Goal: Task Accomplishment & Management: Use online tool/utility

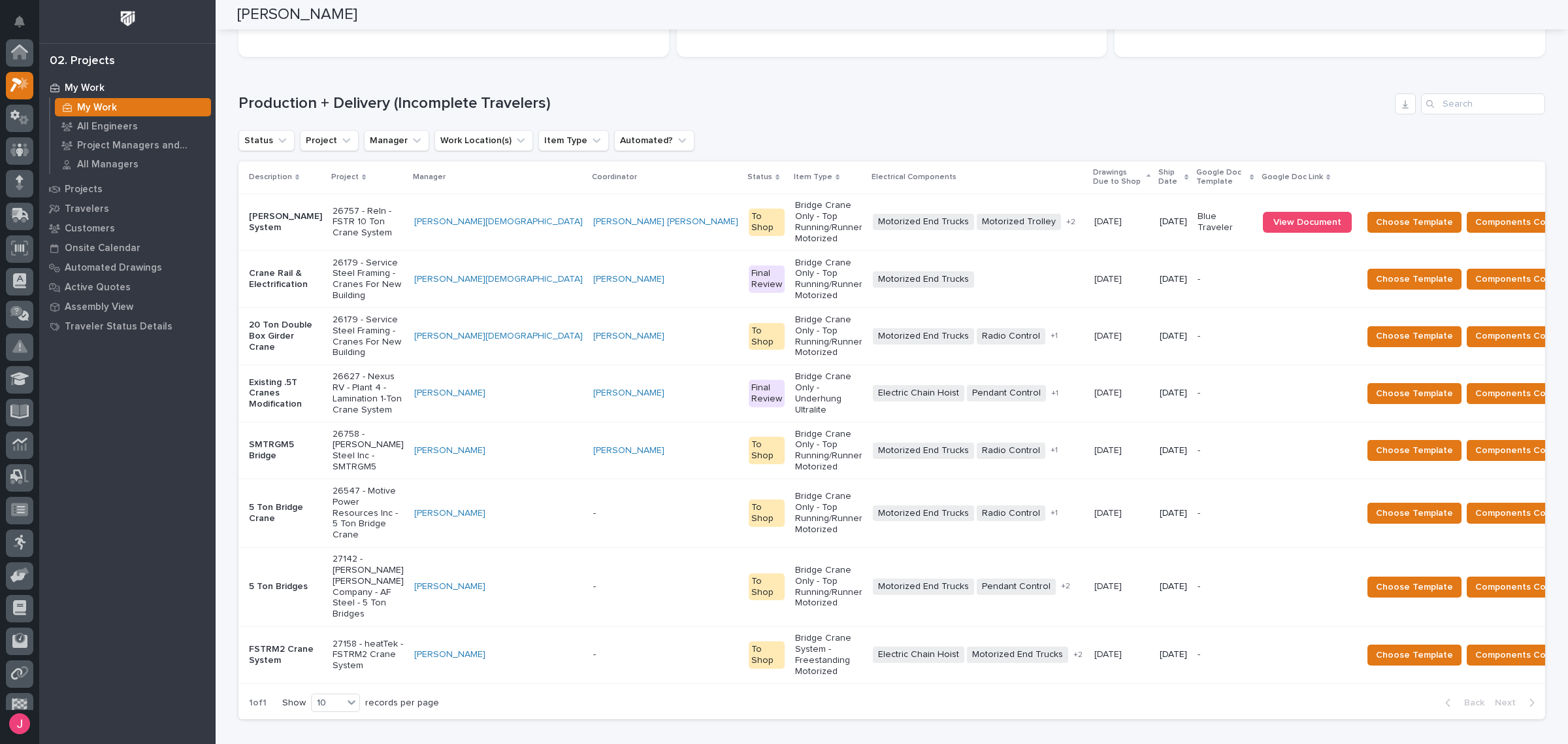
scroll to position [33, 0]
click at [822, 127] on div "Production + Delivery (Incomplete Travelers) Status Project Manager Work Locati…" at bounding box center [892, 406] width 1307 height 626
click at [798, 84] on div "Loading... Saving… Production + Delivery (Incomplete Travelers) Status Project …" at bounding box center [892, 398] width 1307 height 662
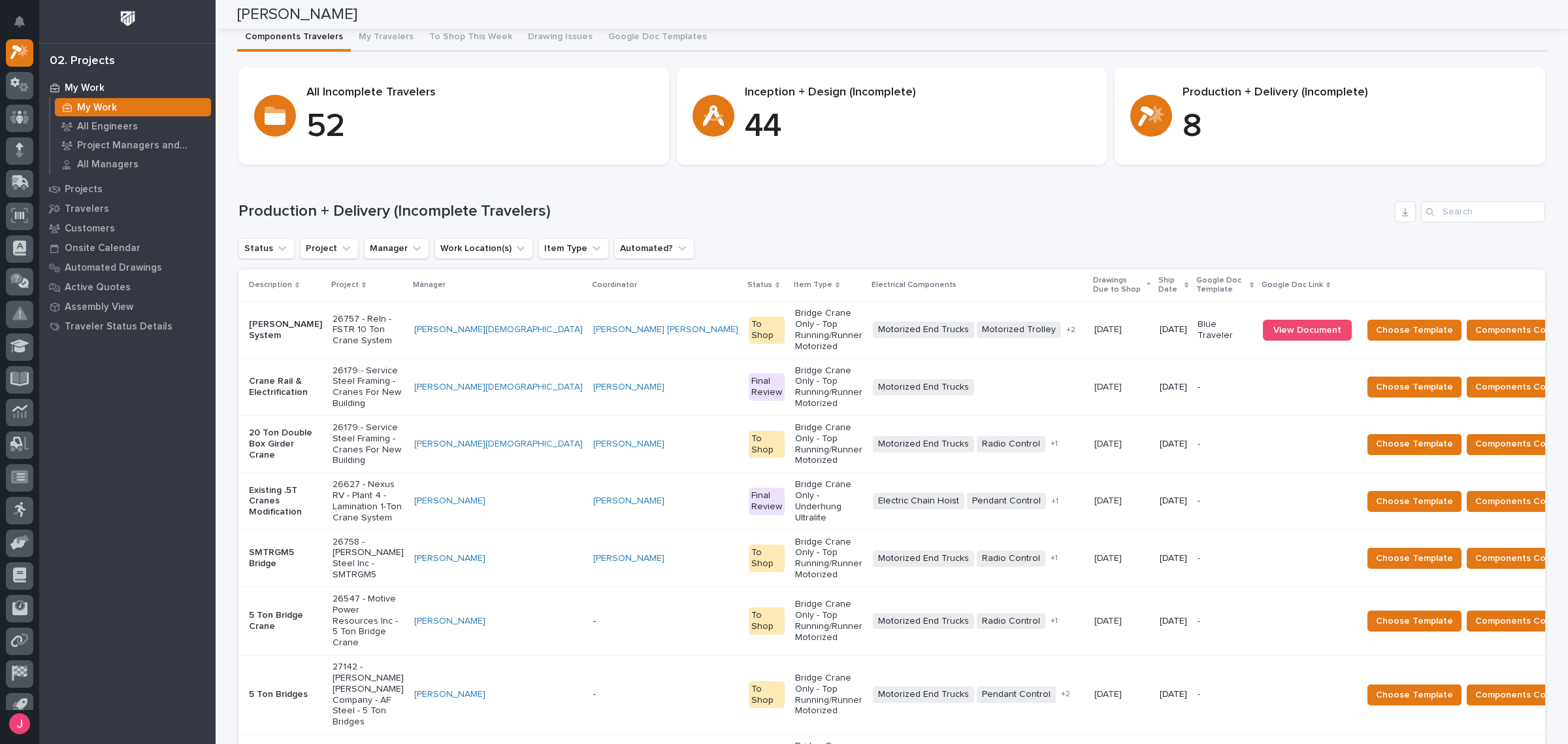
scroll to position [0, 0]
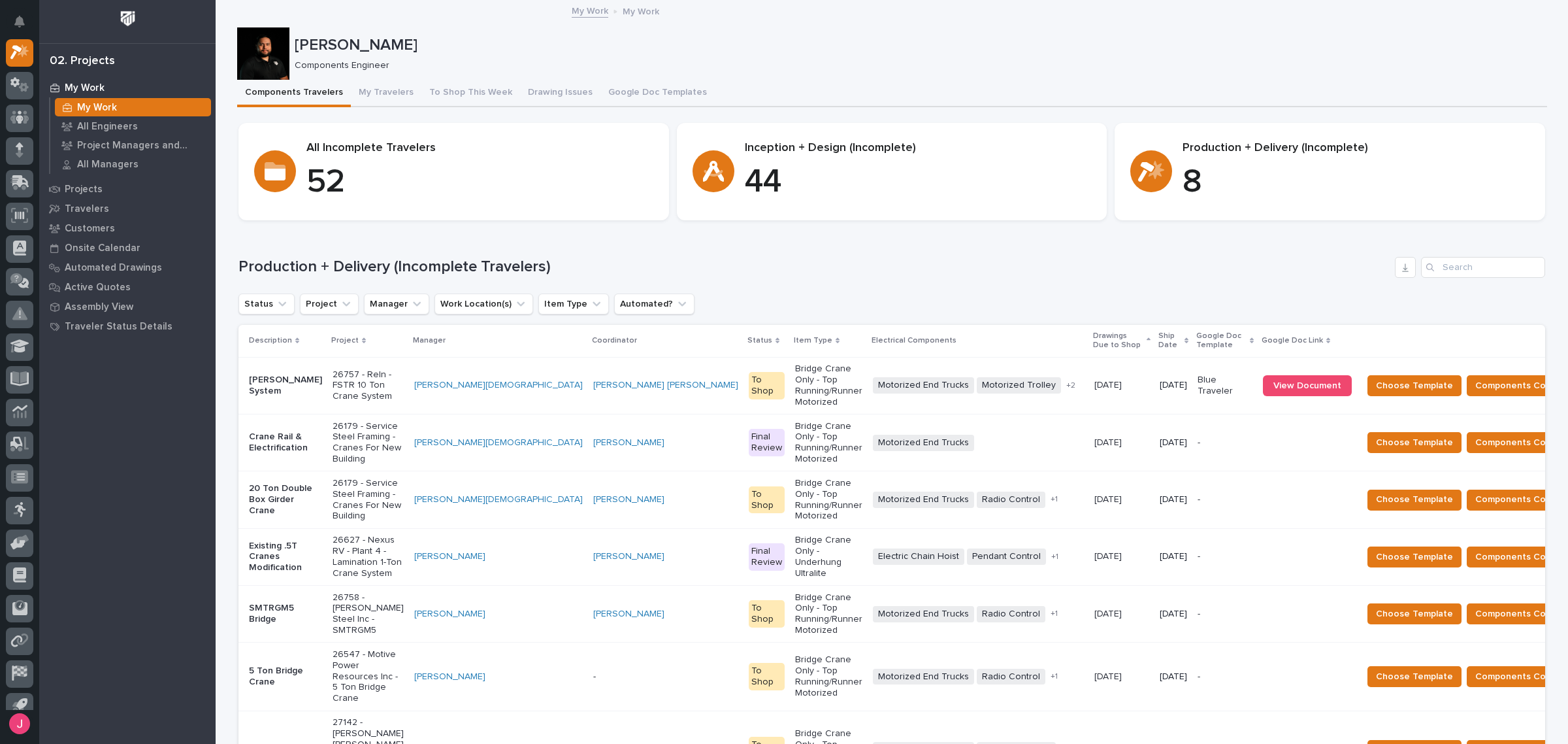
click at [1248, 272] on h1 "Production + Delivery (Incomplete Travelers)" at bounding box center [814, 266] width 1152 height 19
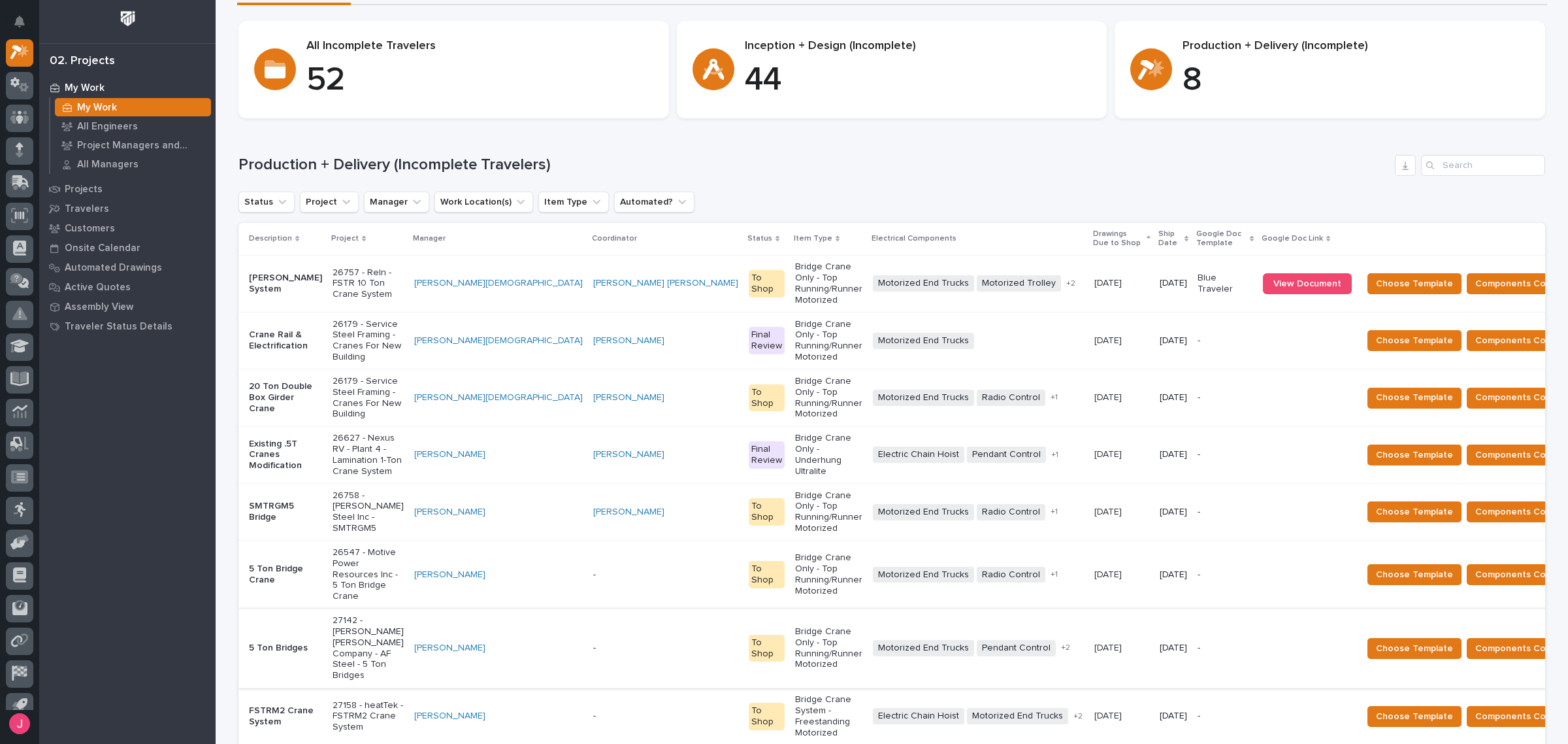
scroll to position [327, 0]
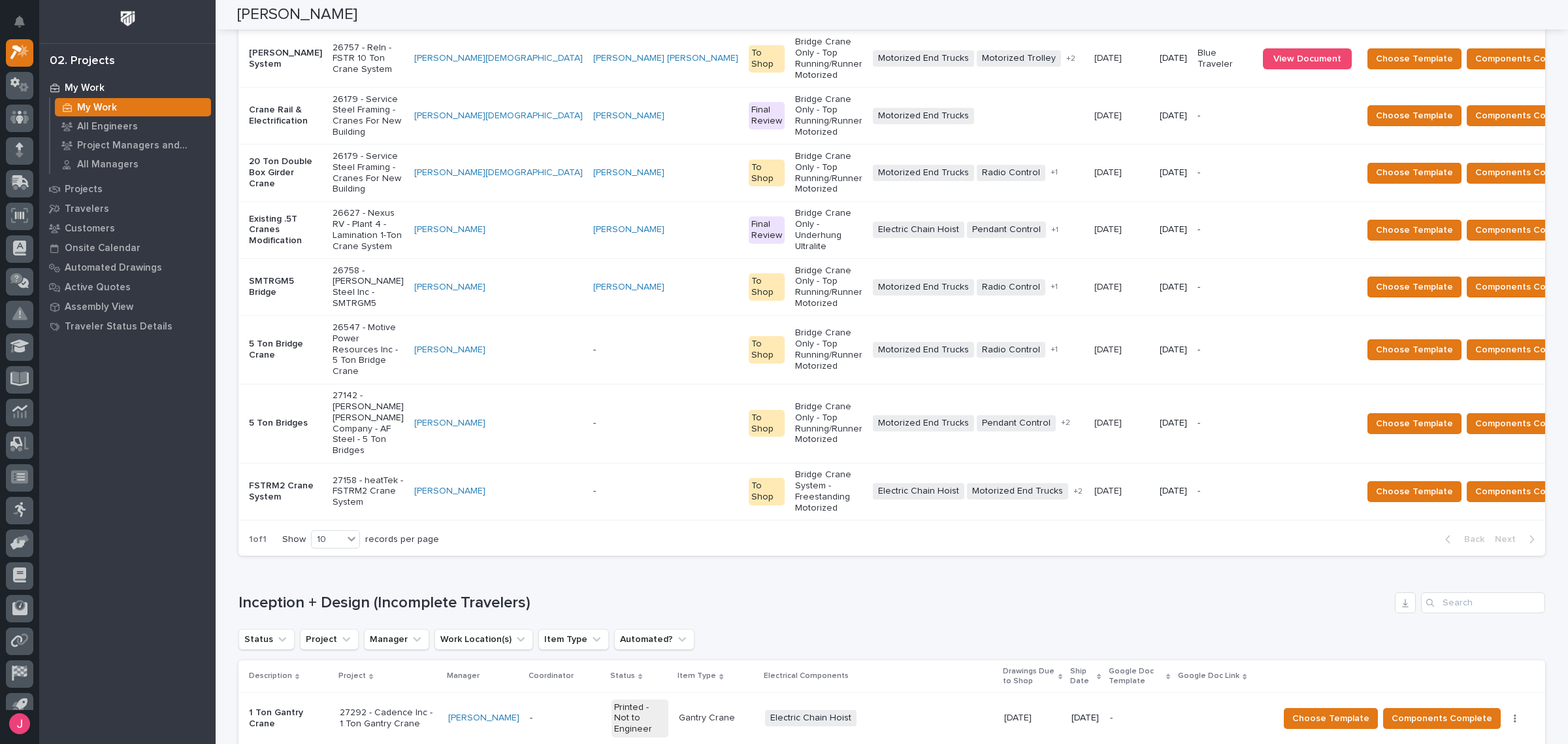
drag, startPoint x: 1146, startPoint y: 338, endPoint x: 1107, endPoint y: 471, distance: 138.6
click at [1107, 593] on h1 "Inception + Design (Incomplete Travelers)" at bounding box center [814, 602] width 1152 height 19
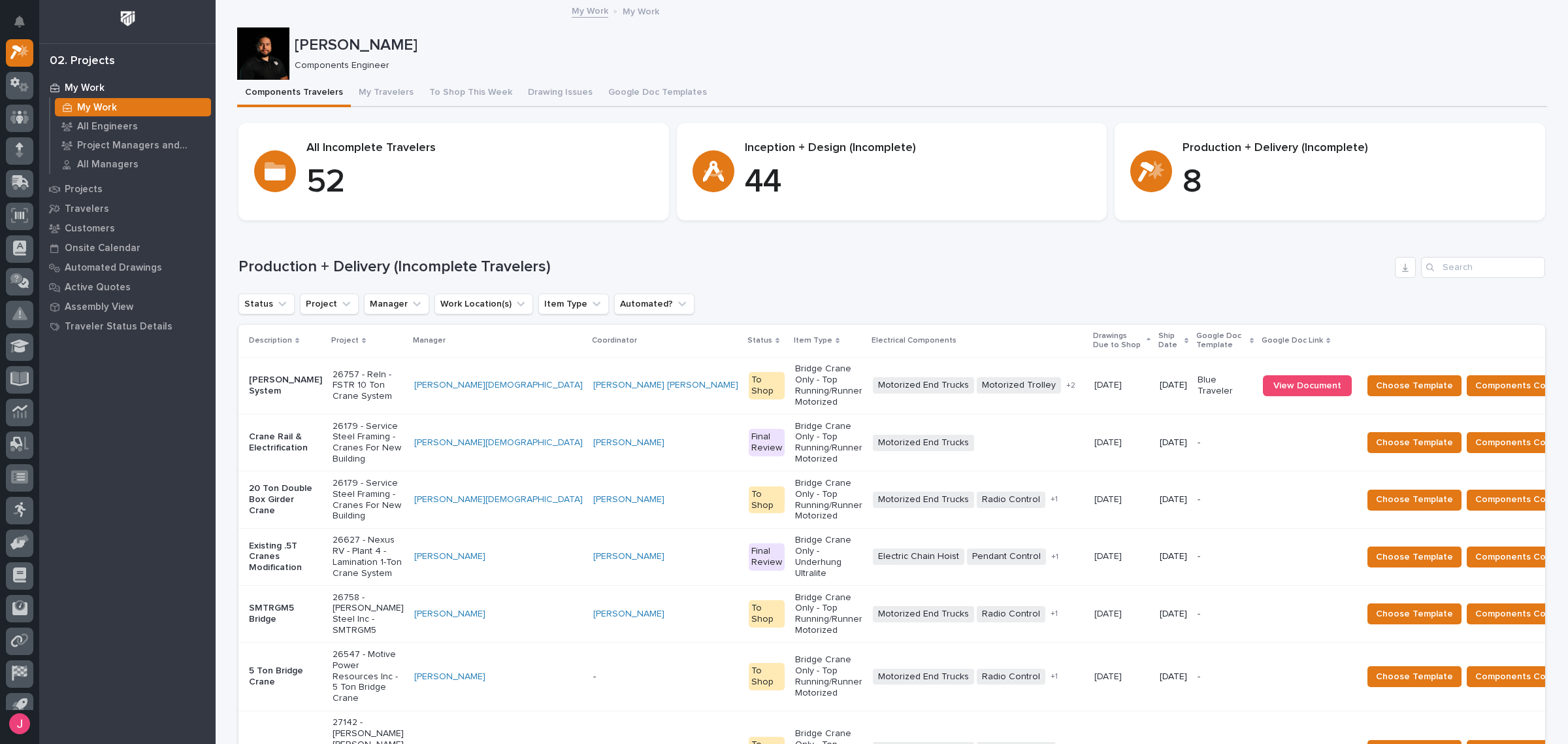
scroll to position [245, 0]
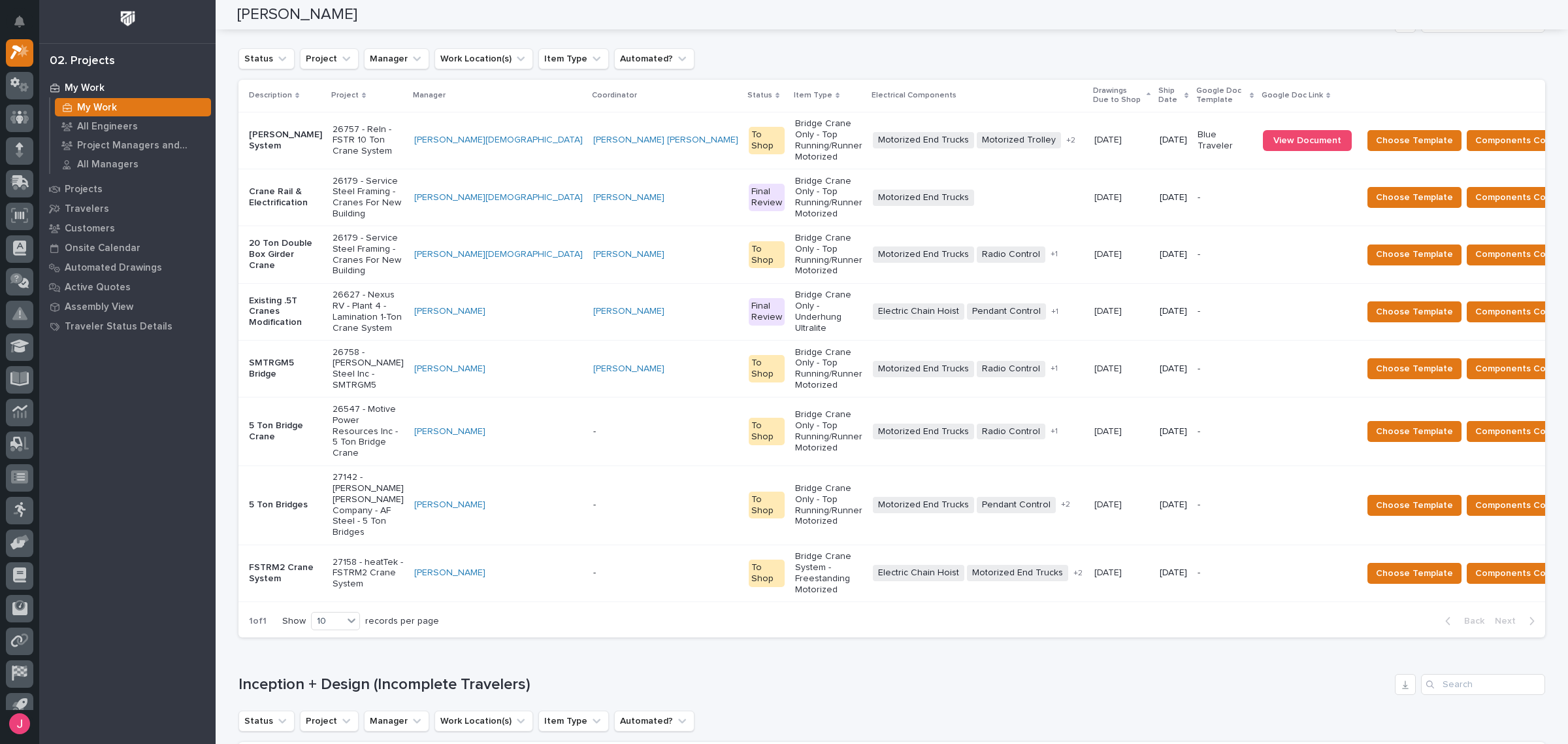
click at [404, 347] on p "26758 - [PERSON_NAME] Steel Inc - SMTRGM5" at bounding box center [368, 369] width 71 height 44
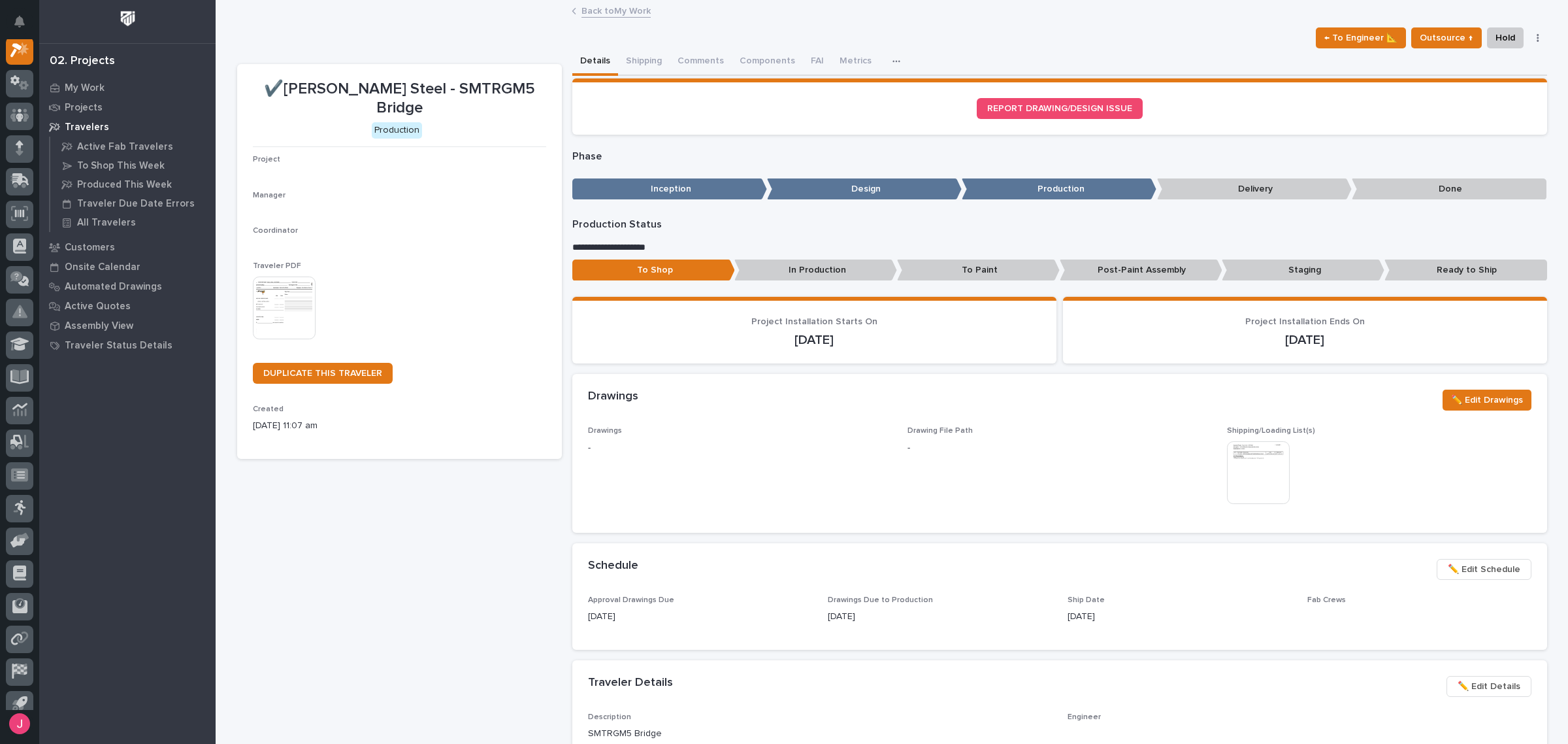
scroll to position [33, 0]
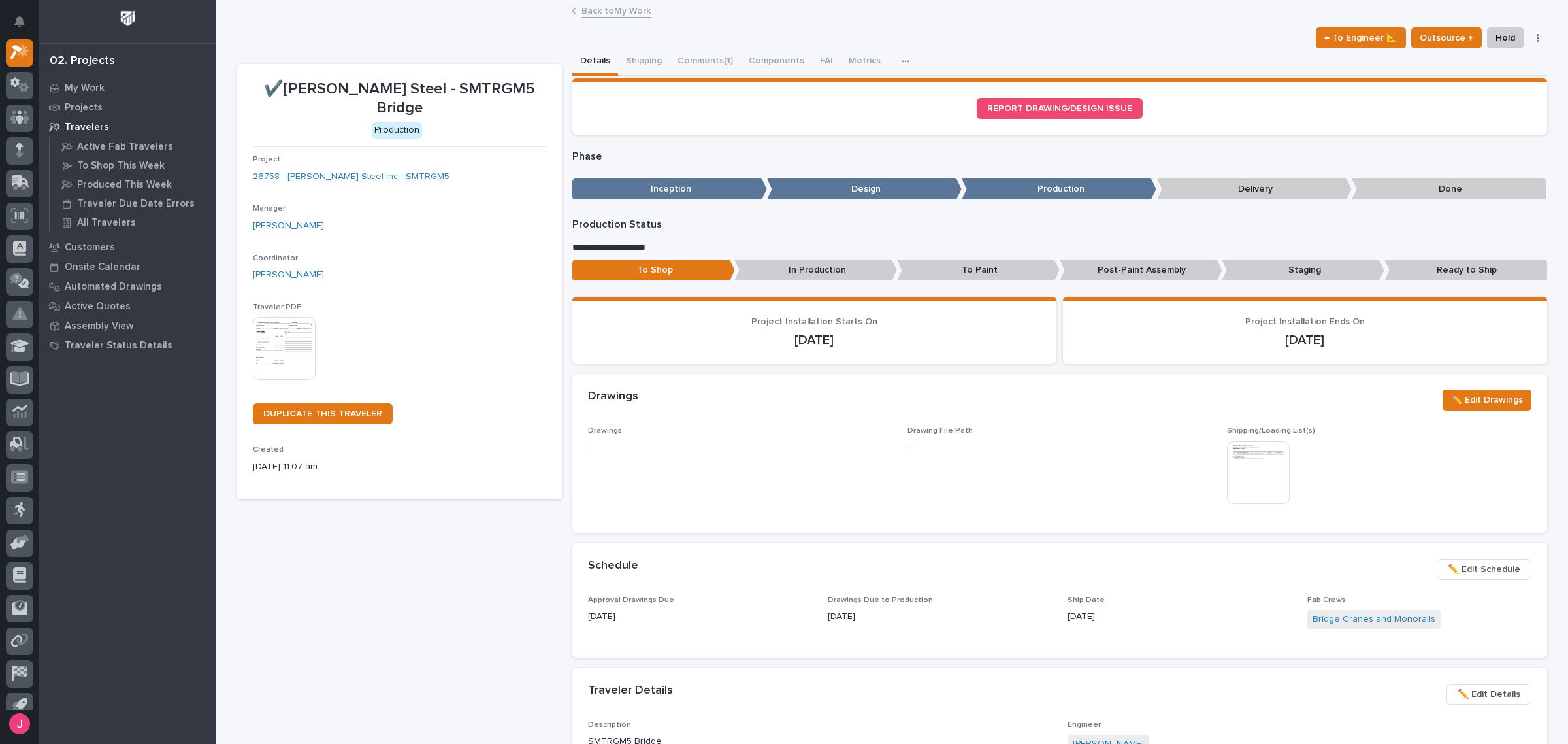
click at [1227, 464] on img at bounding box center [1258, 473] width 63 height 63
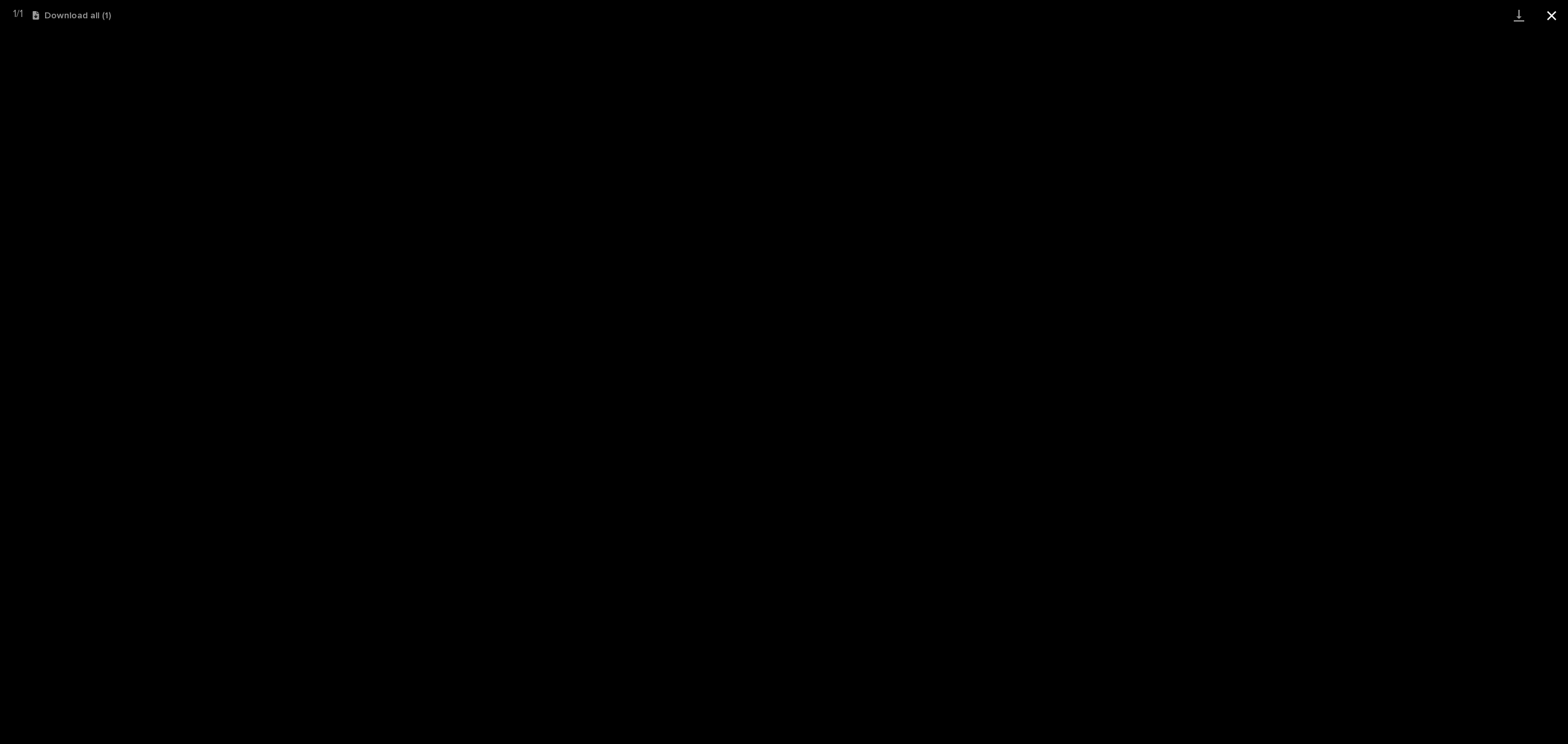
click at [1549, 19] on button "Close gallery" at bounding box center [1551, 15] width 33 height 31
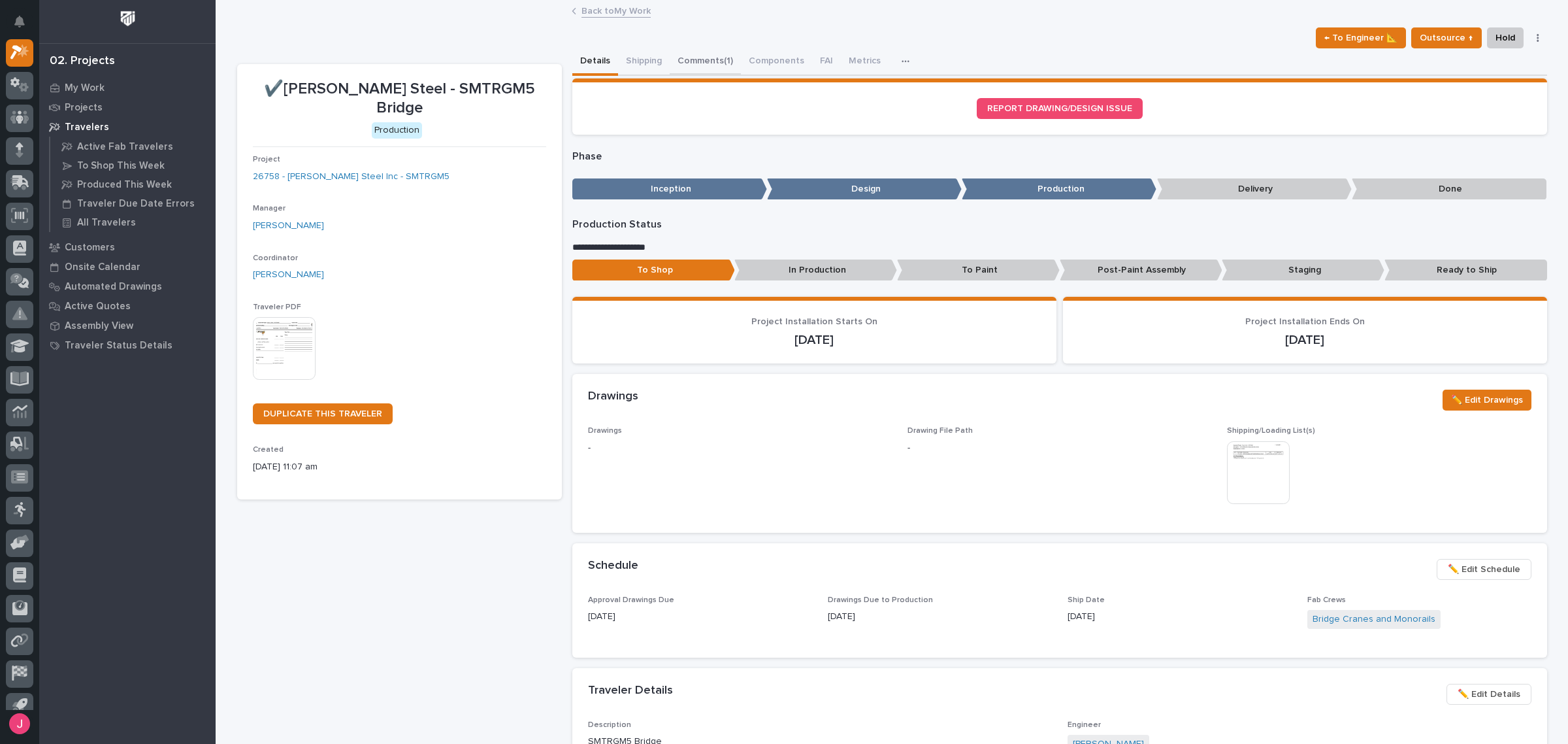
click at [673, 63] on button "Comments (1)" at bounding box center [705, 62] width 71 height 28
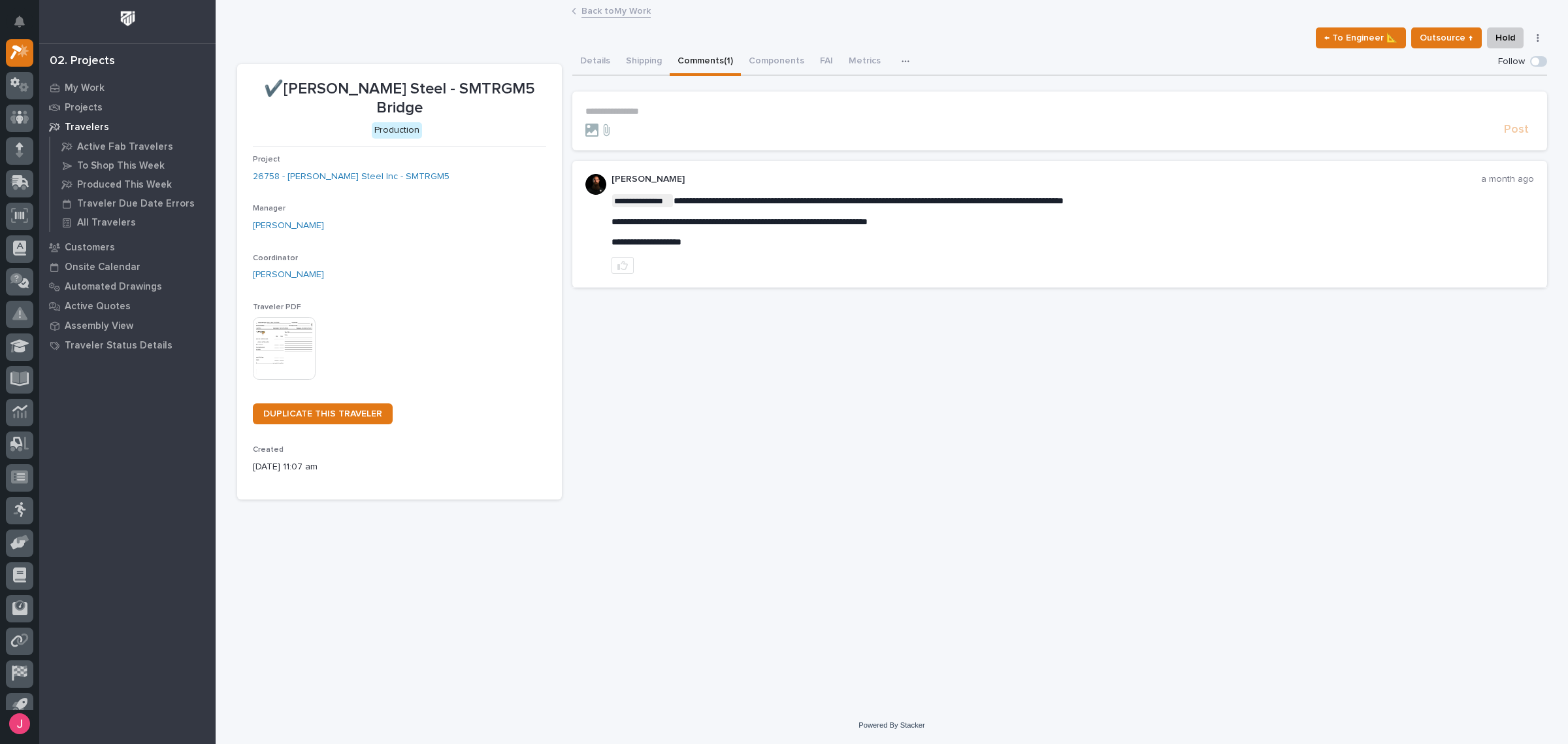
click at [618, 18] on div "Back to My Work" at bounding box center [892, 12] width 653 height 18
click at [593, 73] on button "Details" at bounding box center [595, 62] width 46 height 28
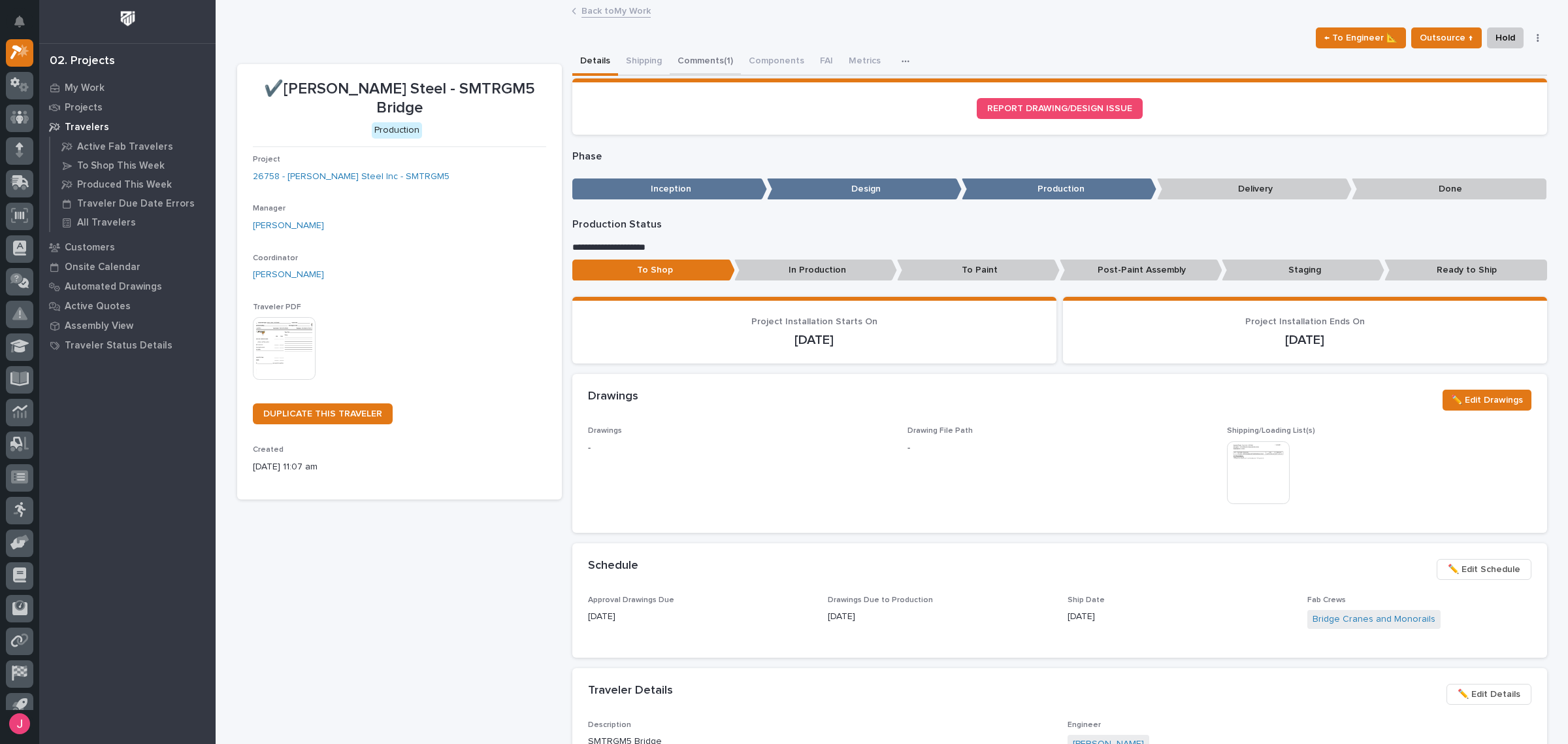
click at [664, 61] on div "Details Shipping Comments (1) Components FAI Metrics Schedule" at bounding box center [1060, 62] width 975 height 28
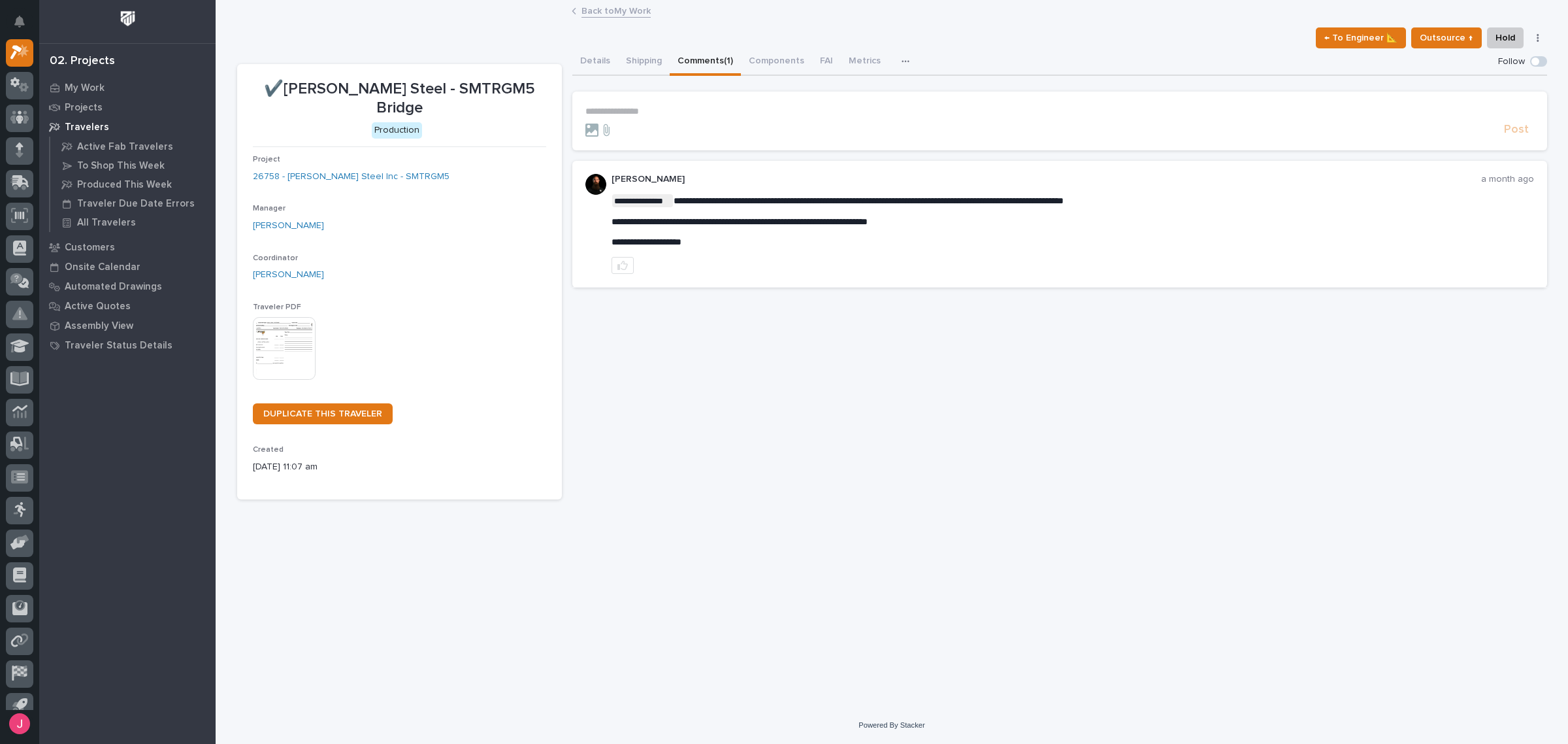
click at [580, 64] on button "Details" at bounding box center [595, 62] width 46 height 28
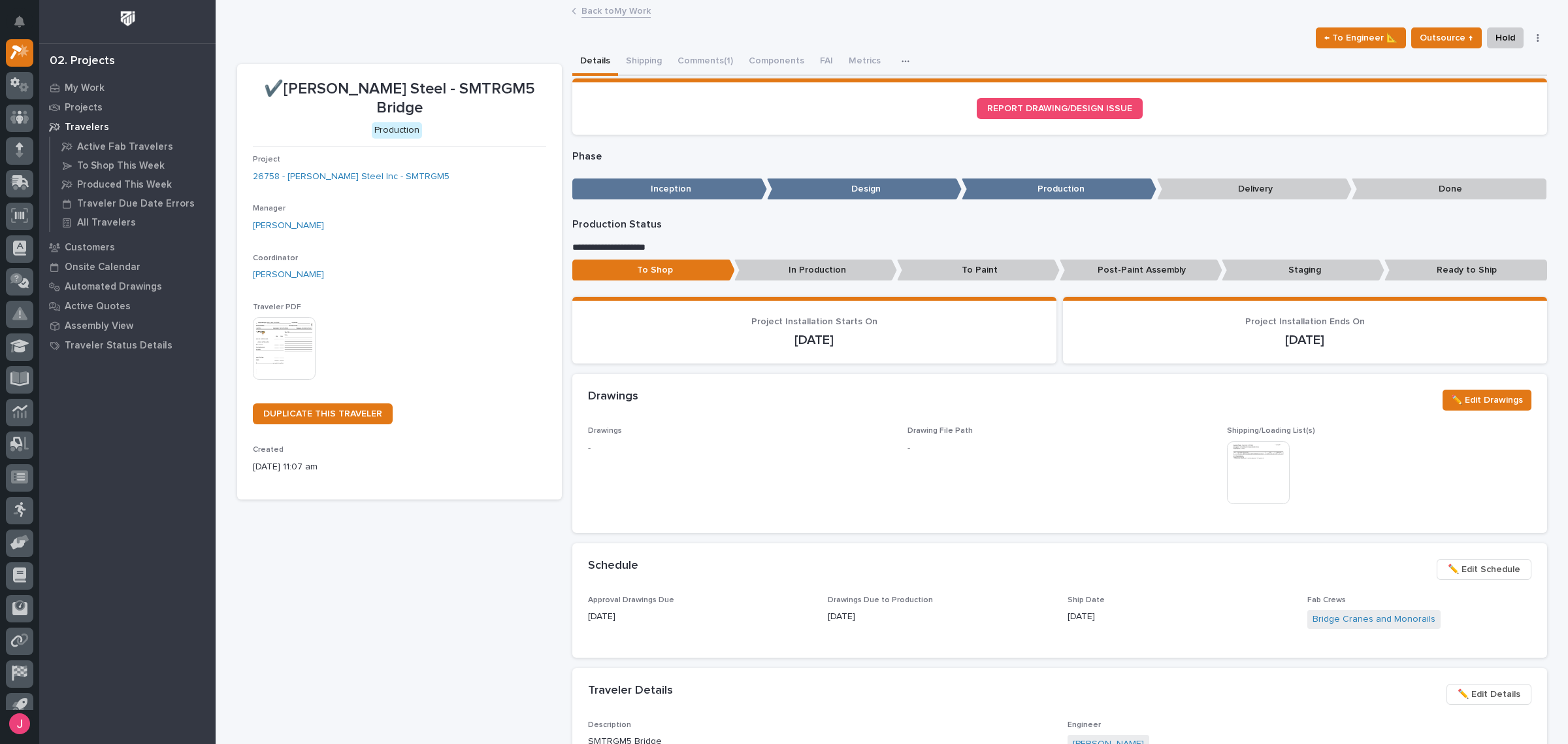
click at [572, 49] on button "Details" at bounding box center [595, 62] width 46 height 28
click at [613, 14] on link "Back to My Work" at bounding box center [616, 10] width 70 height 15
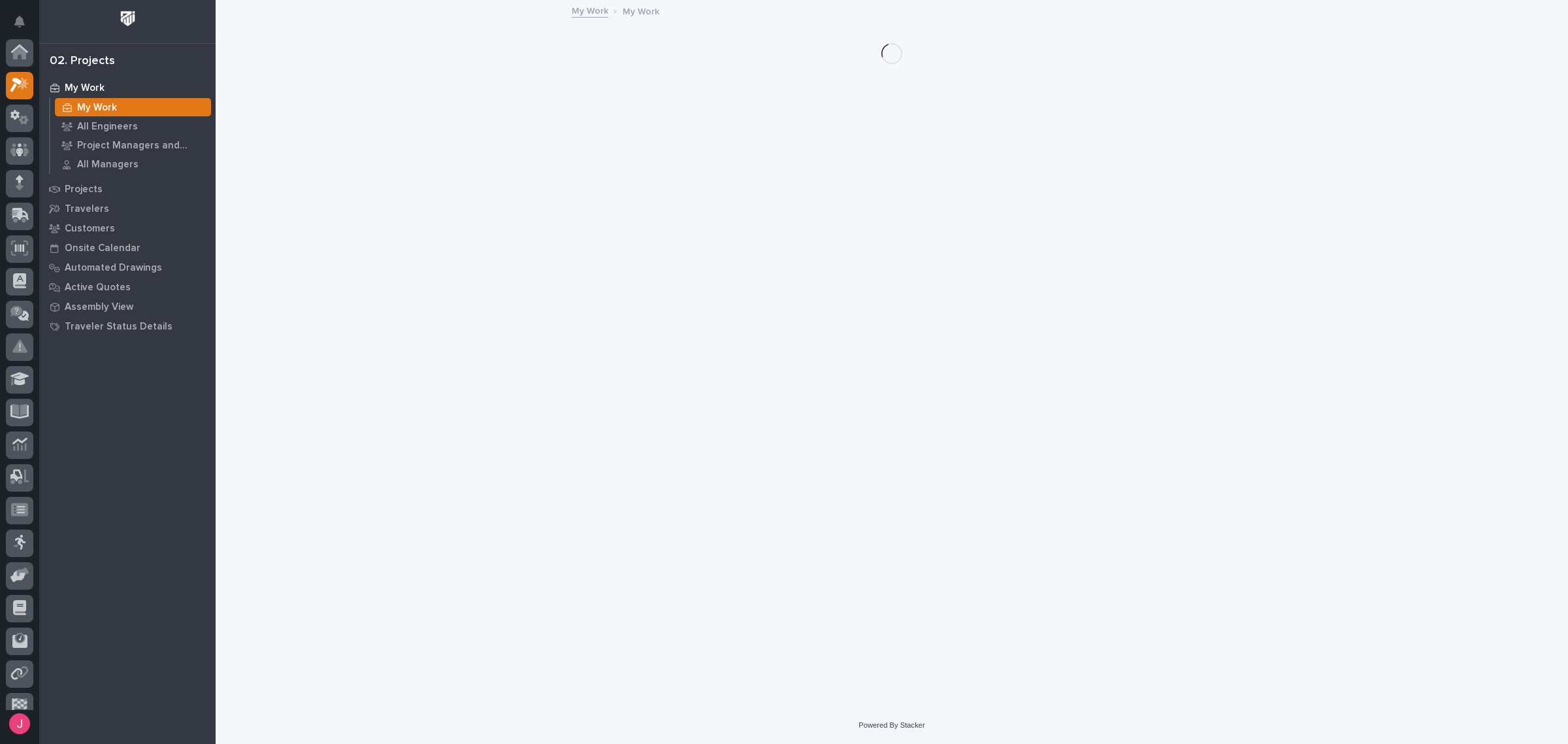
scroll to position [34, 0]
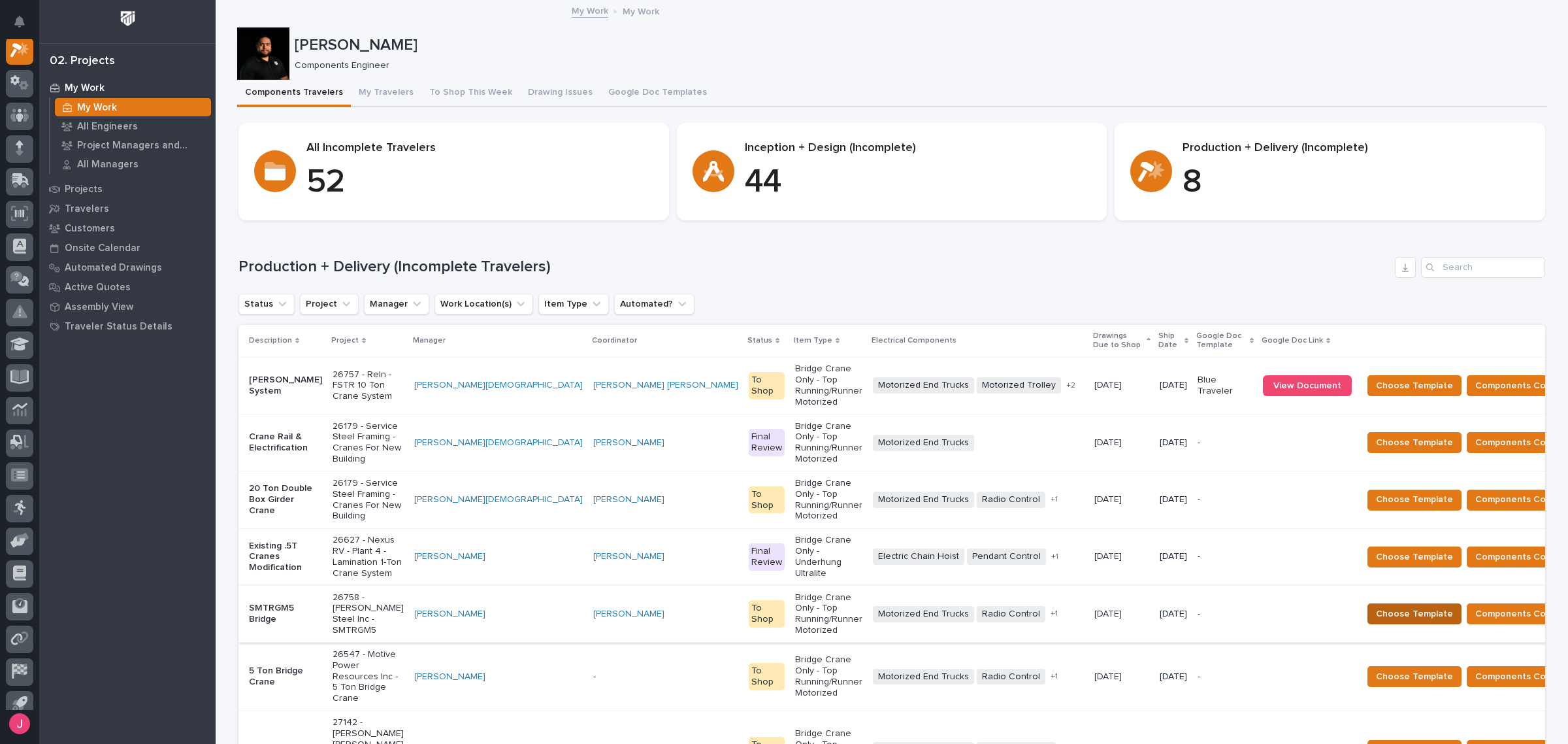
click at [1376, 606] on span "Choose Template" at bounding box center [1415, 613] width 77 height 16
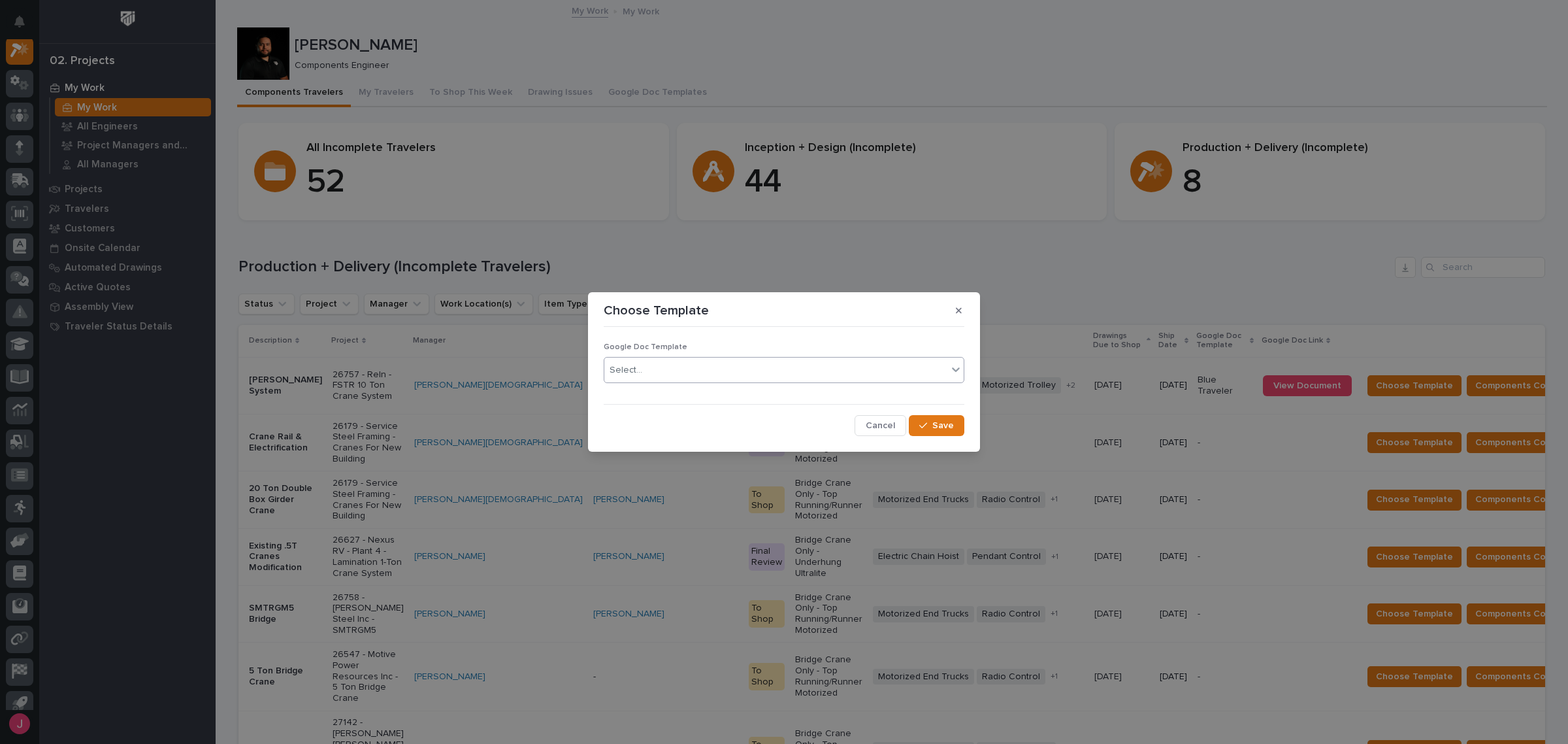
click at [739, 370] on div "Select..." at bounding box center [776, 370] width 343 height 22
click at [647, 396] on div "Blue Traveler" at bounding box center [784, 395] width 359 height 23
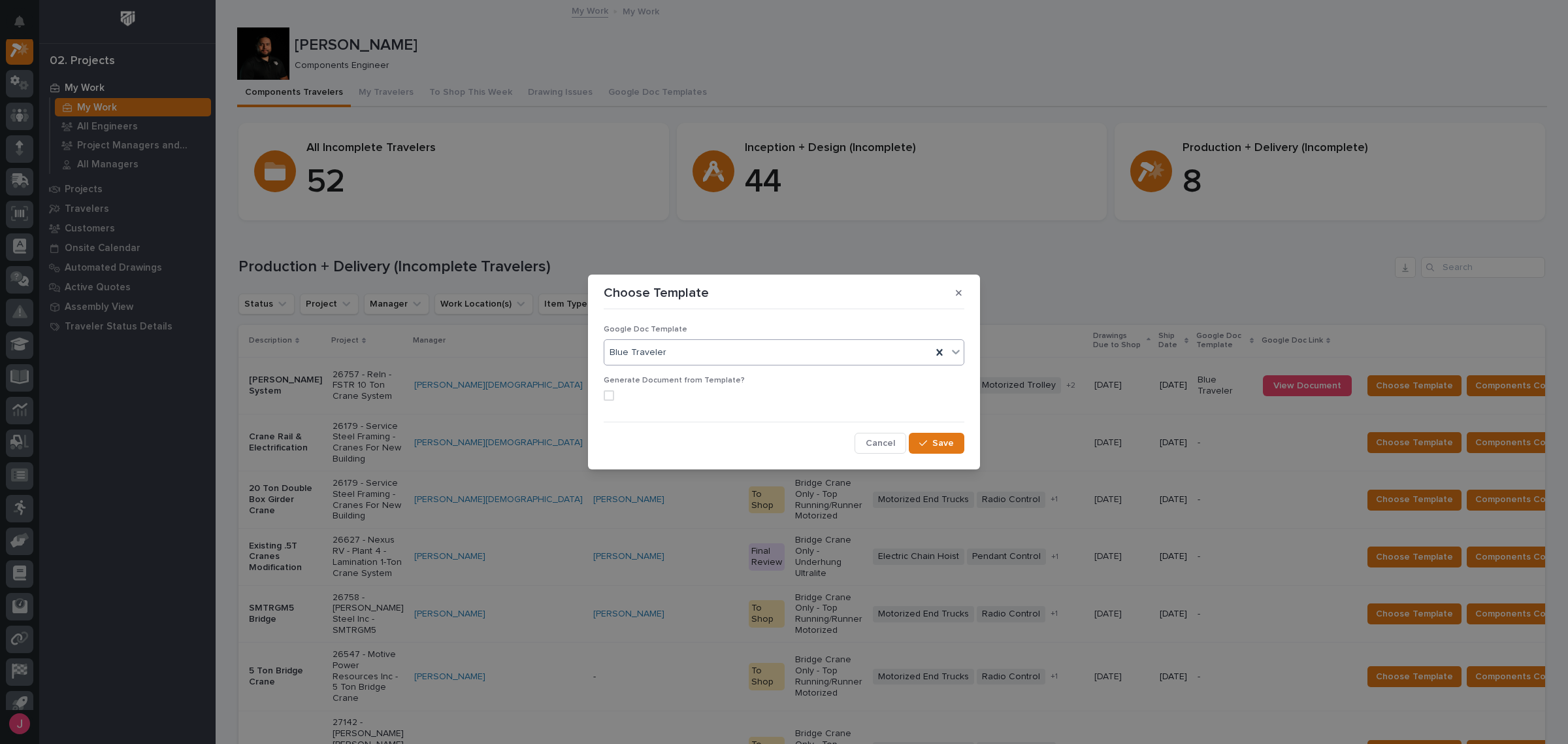
click at [610, 396] on span at bounding box center [609, 395] width 10 height 10
click at [933, 443] on span "Save" at bounding box center [943, 443] width 22 height 12
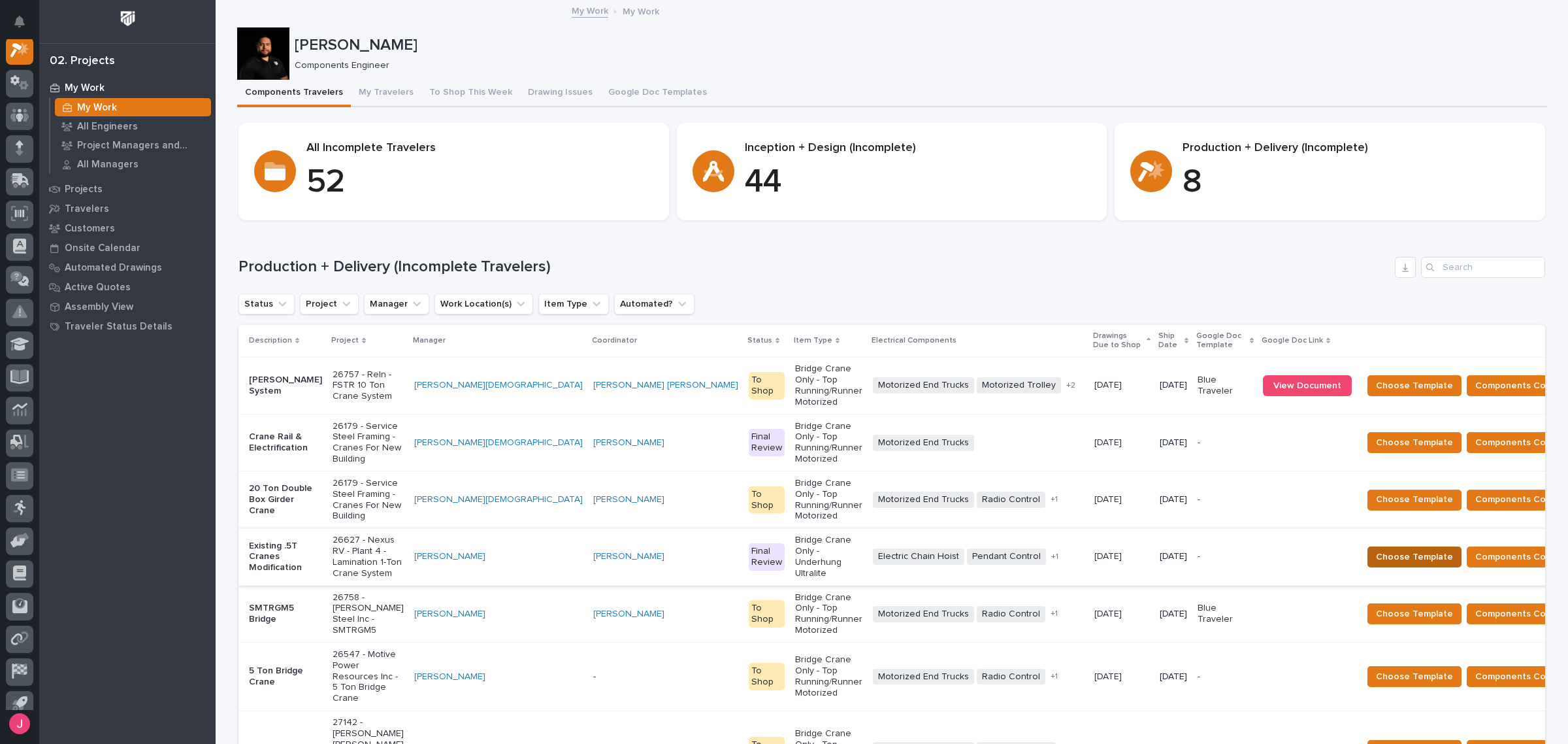
click at [1376, 549] on span "Choose Template" at bounding box center [1415, 556] width 77 height 16
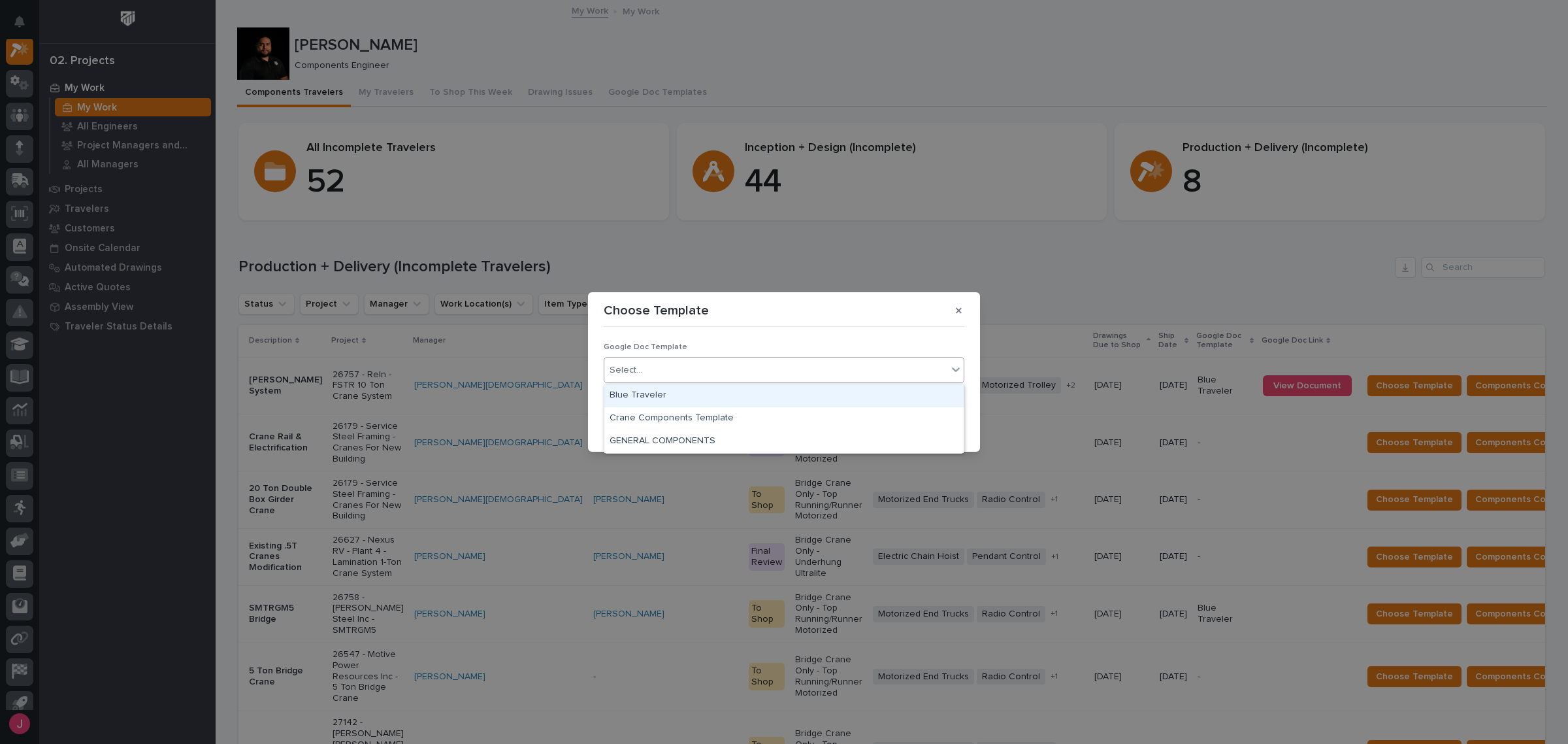
click at [797, 369] on div "Select..." at bounding box center [776, 370] width 343 height 22
click at [645, 393] on div "Blue Traveler" at bounding box center [784, 395] width 359 height 23
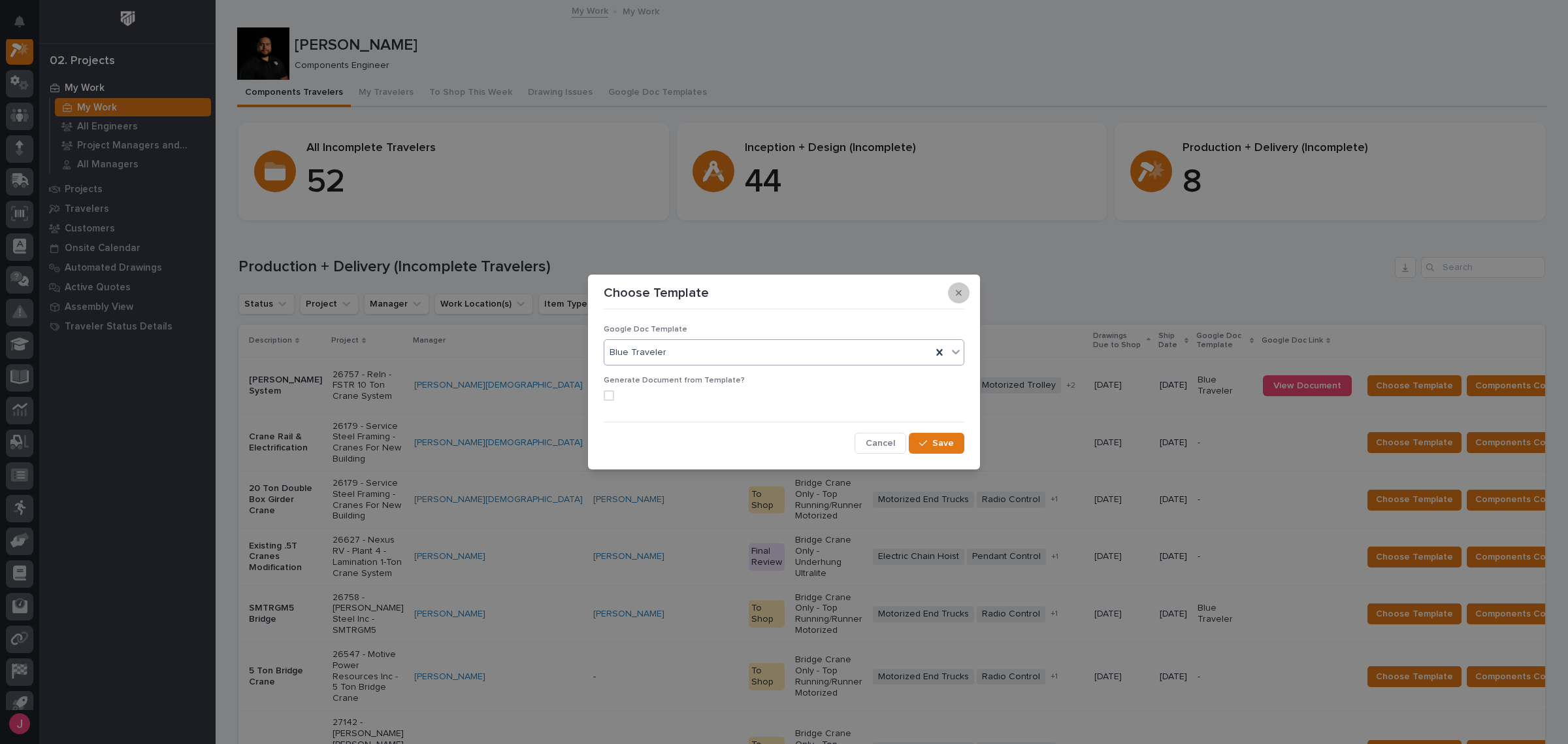
click at [956, 298] on button "button" at bounding box center [959, 292] width 22 height 21
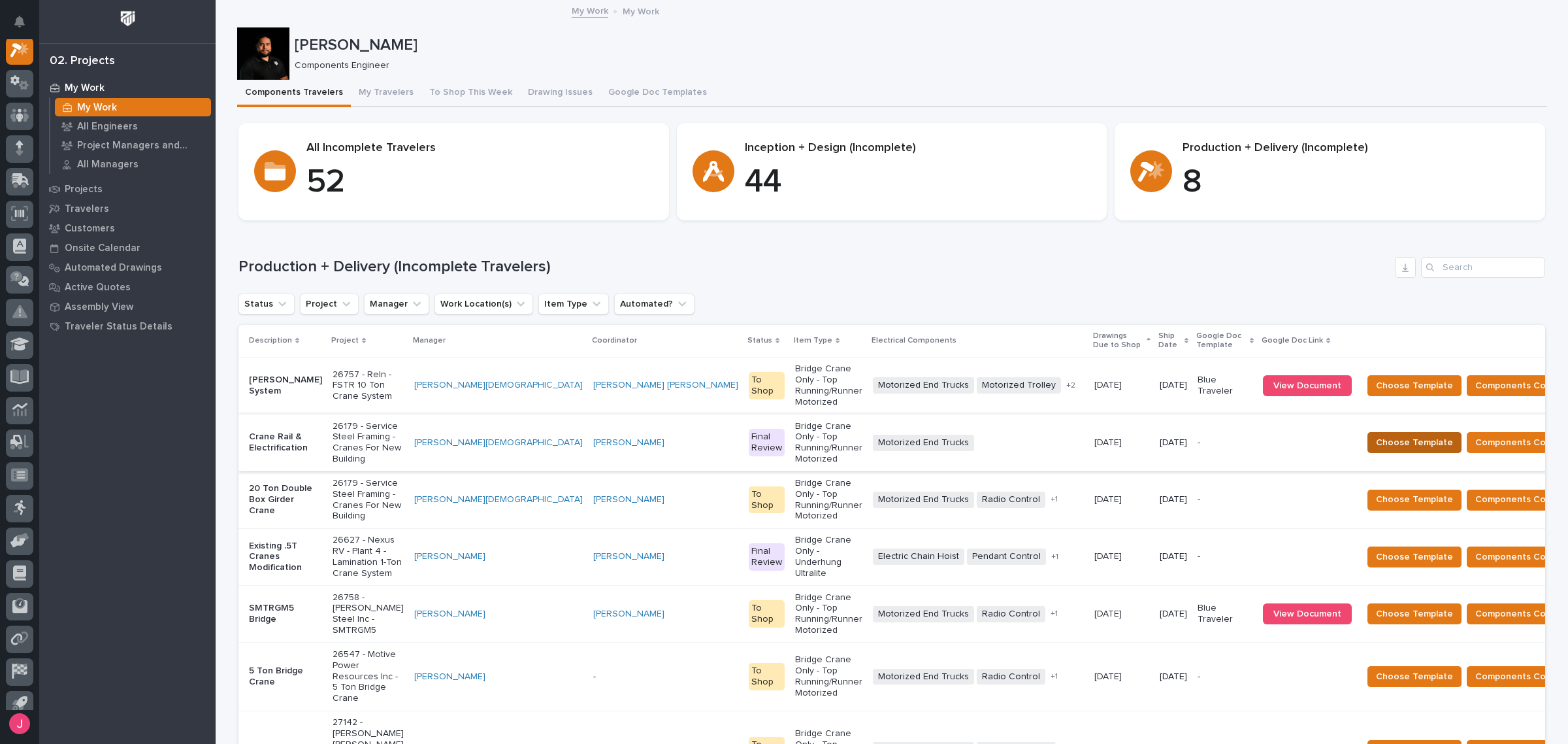
click at [1376, 435] on span "Choose Template" at bounding box center [1415, 442] width 77 height 16
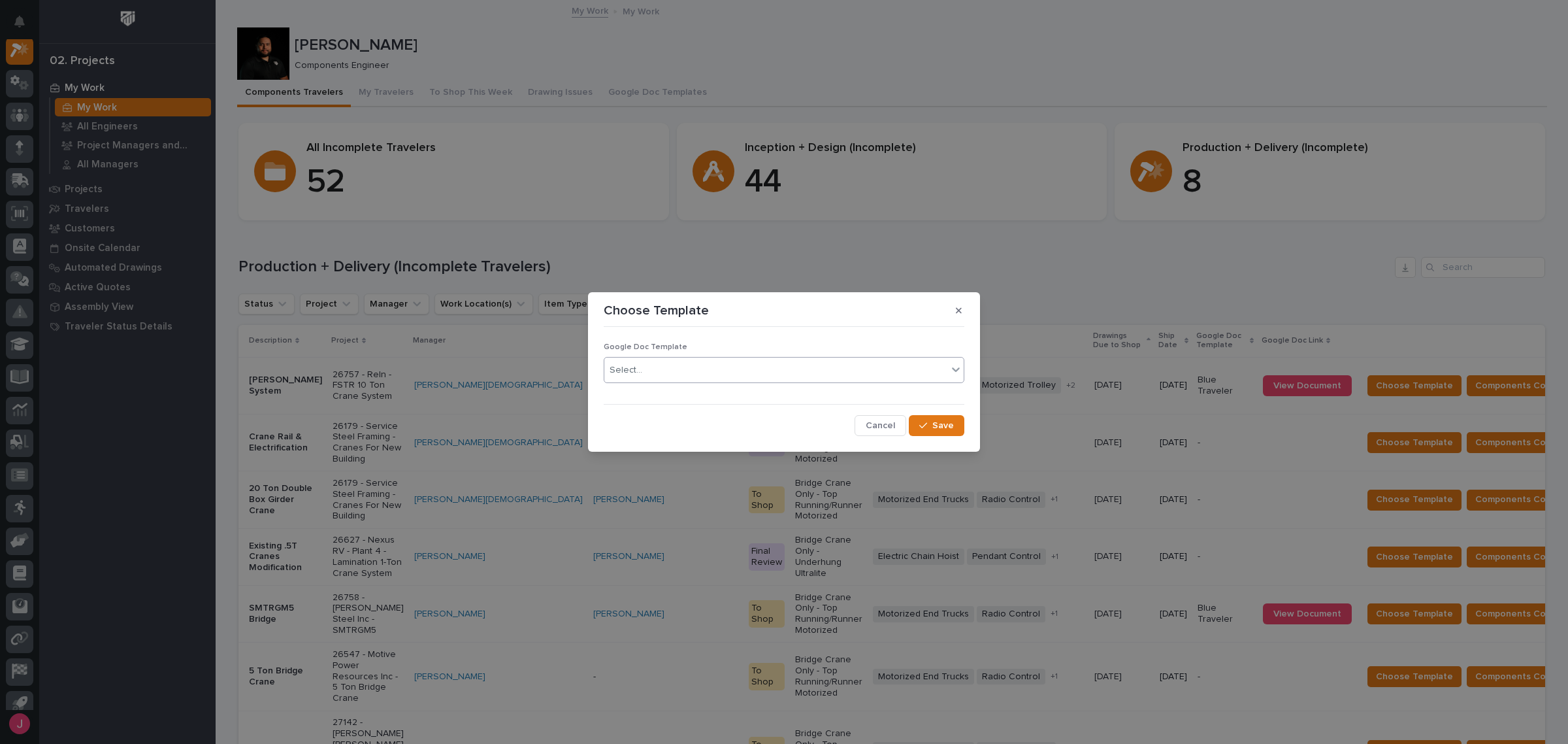
click at [676, 369] on div "Select..." at bounding box center [776, 370] width 343 height 22
click at [649, 397] on div "Blue Traveler" at bounding box center [784, 395] width 359 height 23
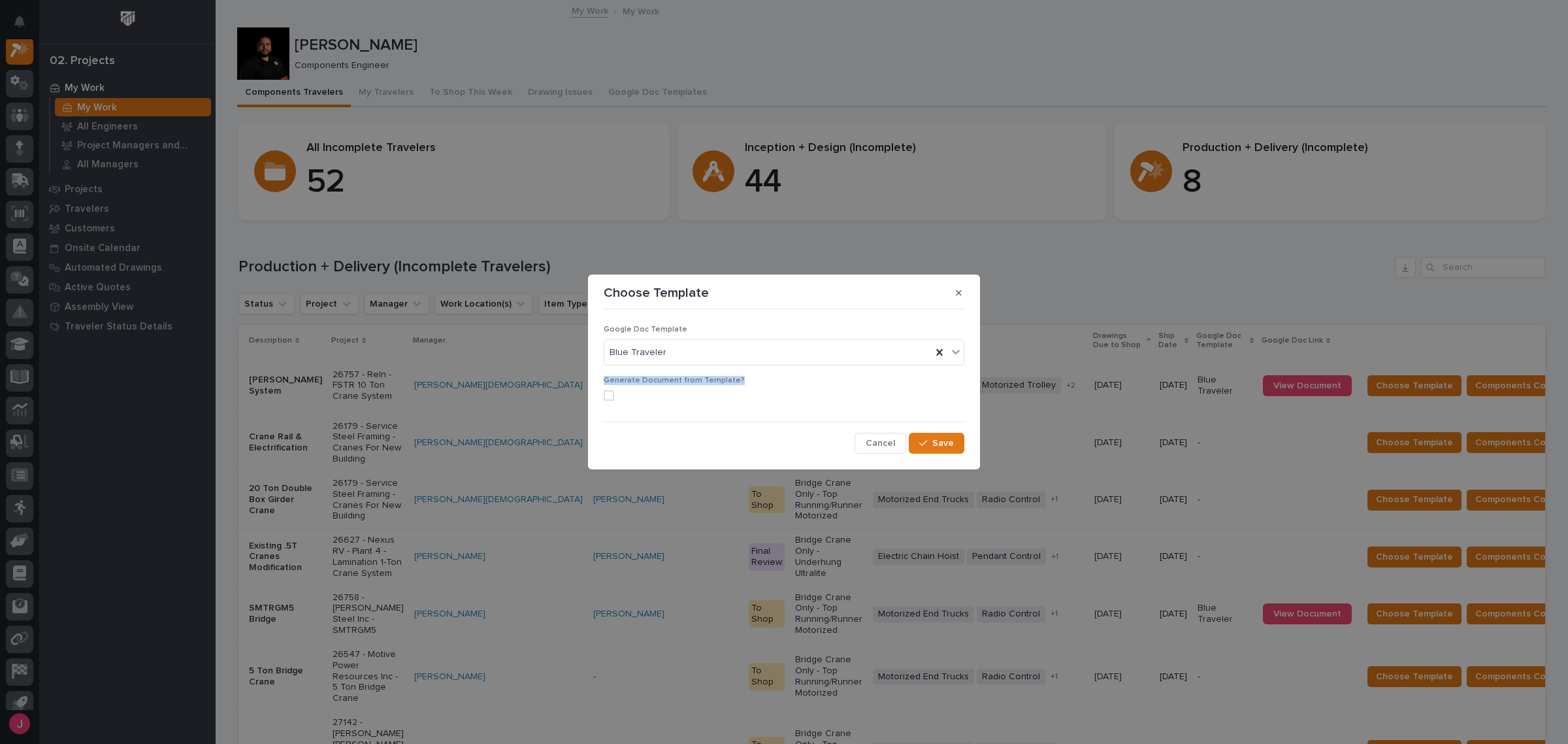
drag, startPoint x: 606, startPoint y: 381, endPoint x: 730, endPoint y: 382, distance: 124.0
click at [730, 382] on p "Generate Document from Template?" at bounding box center [784, 380] width 361 height 9
copy span "Generate Document from Template?"
click at [957, 295] on icon "button" at bounding box center [958, 292] width 6 height 6
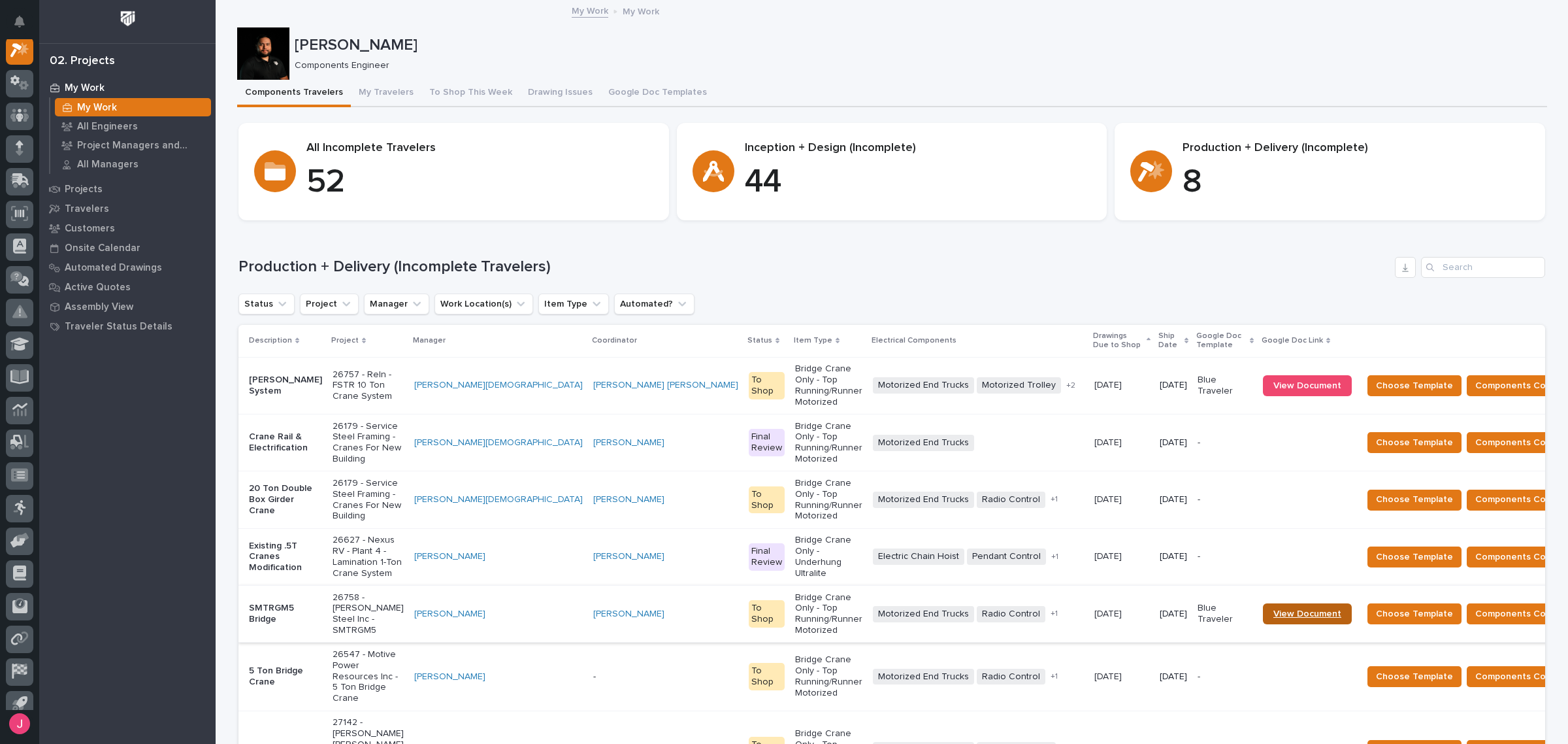
click at [1273, 609] on span "View Document" at bounding box center [1307, 613] width 68 height 9
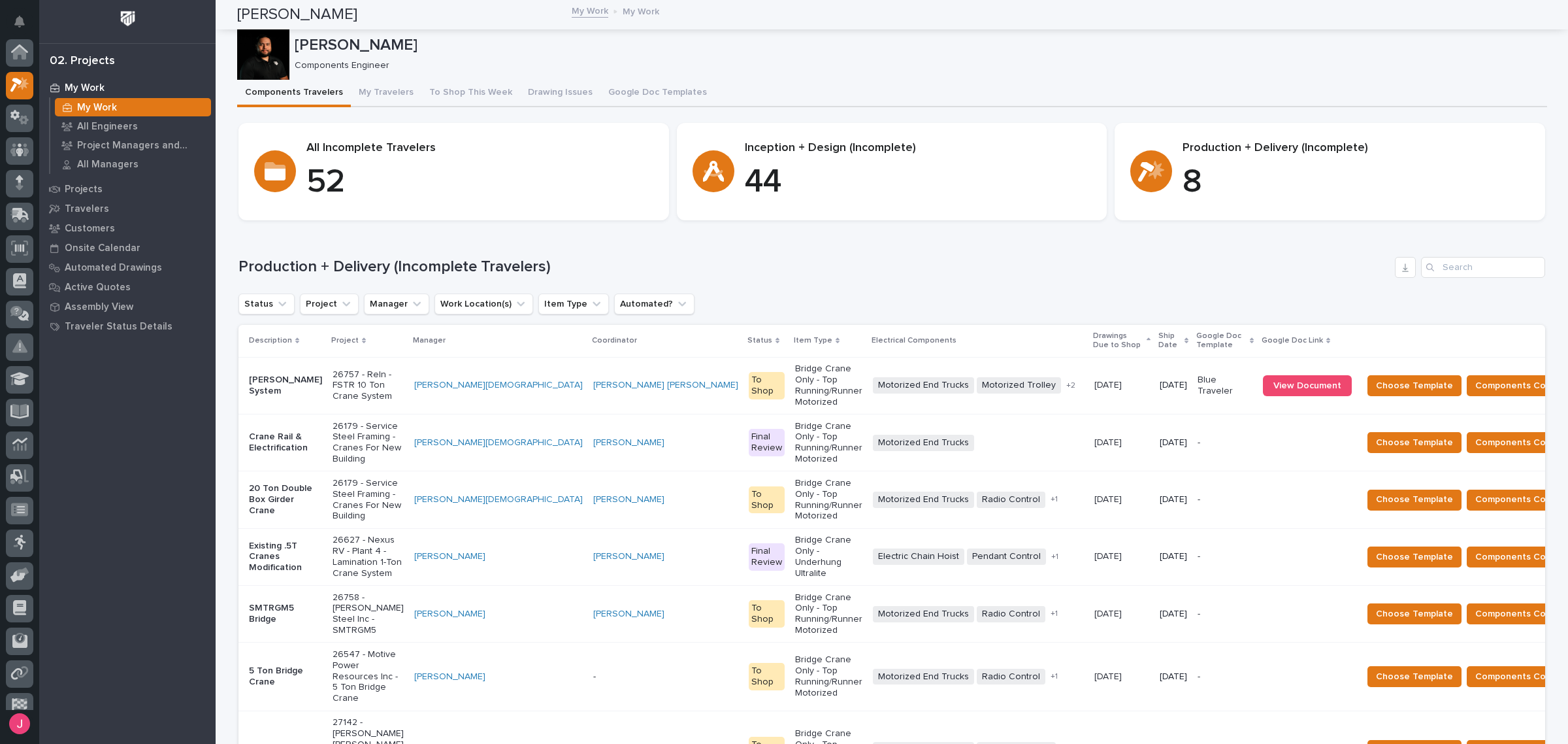
scroll to position [33, 0]
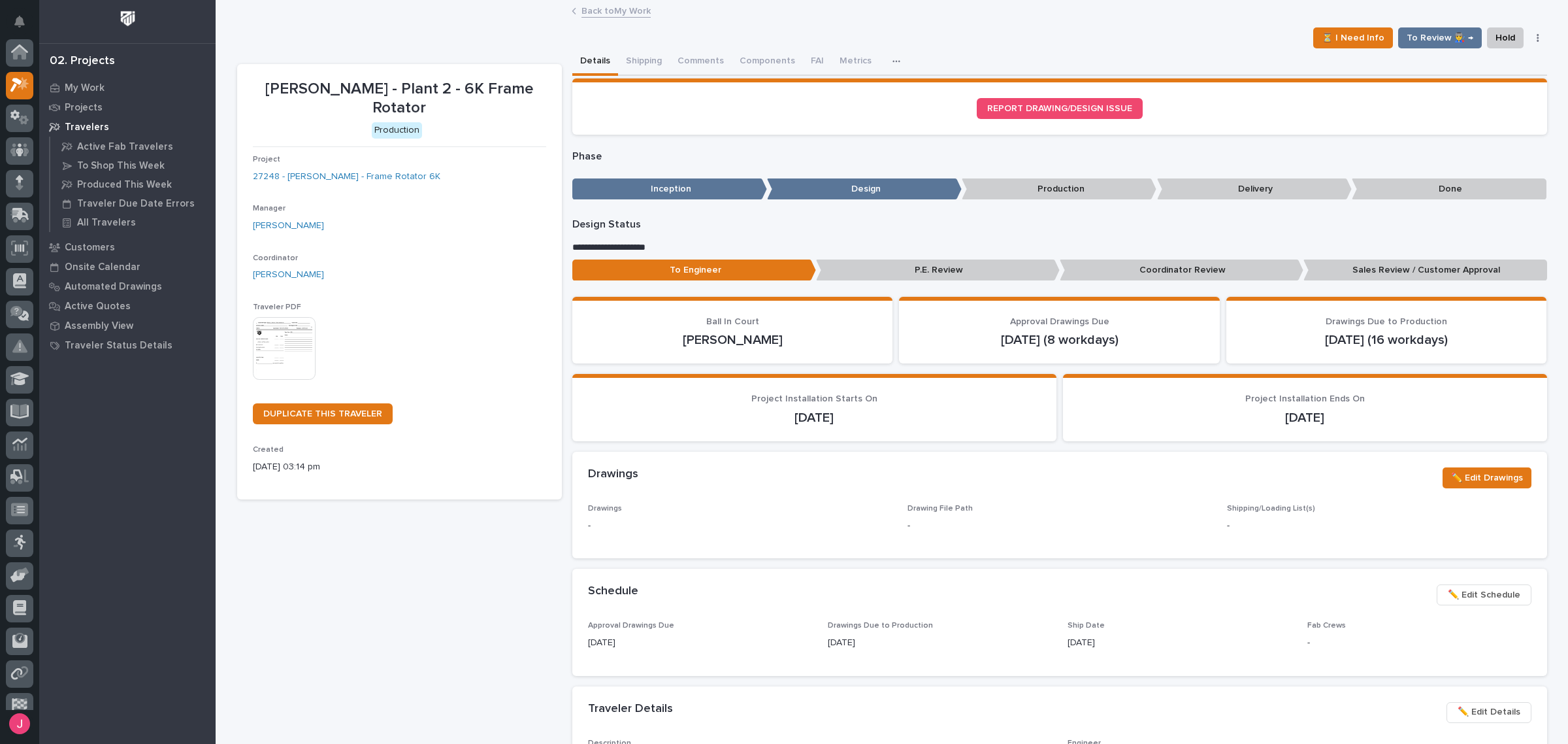
scroll to position [33, 0]
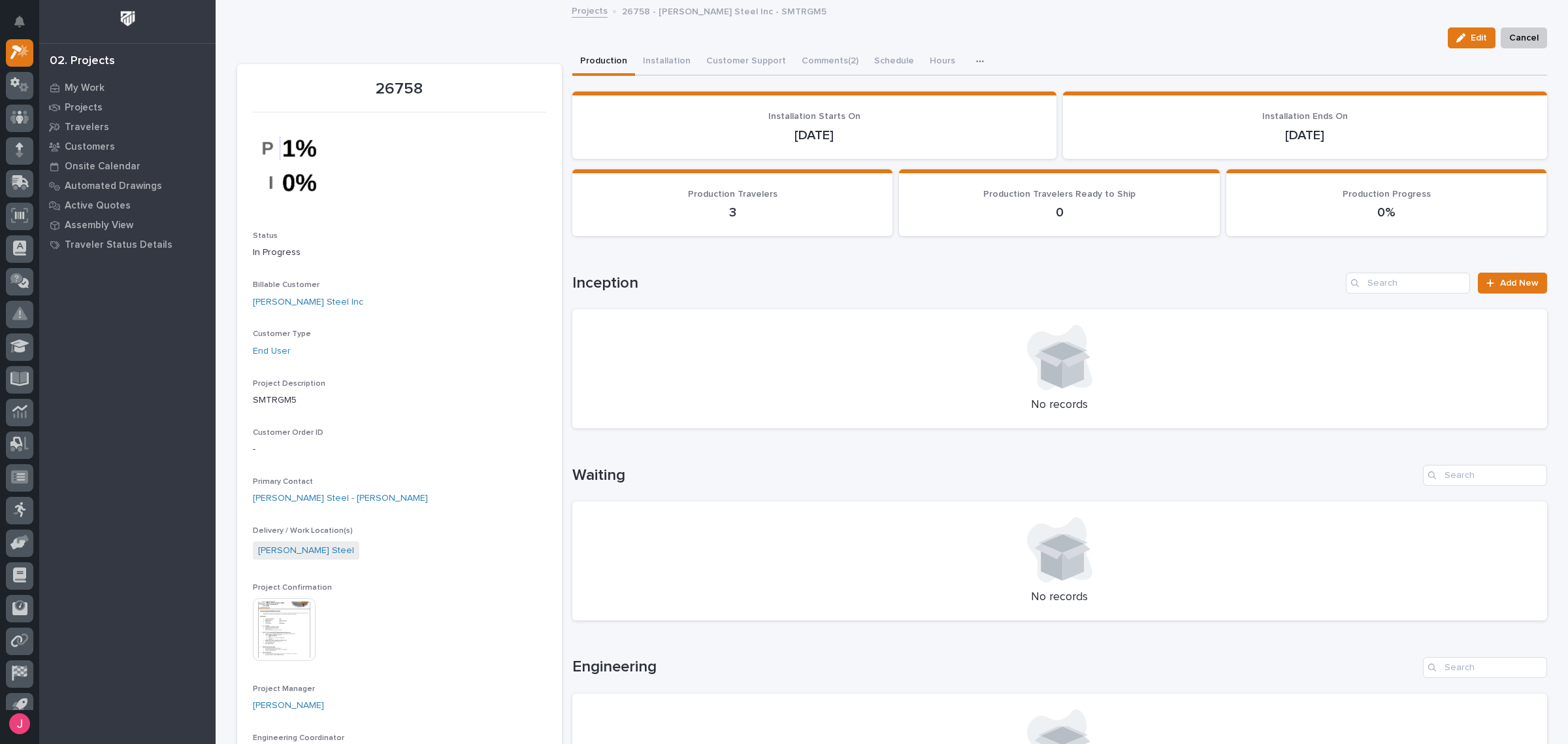
click at [288, 632] on img at bounding box center [284, 629] width 63 height 63
